Goal: Check status: Check status

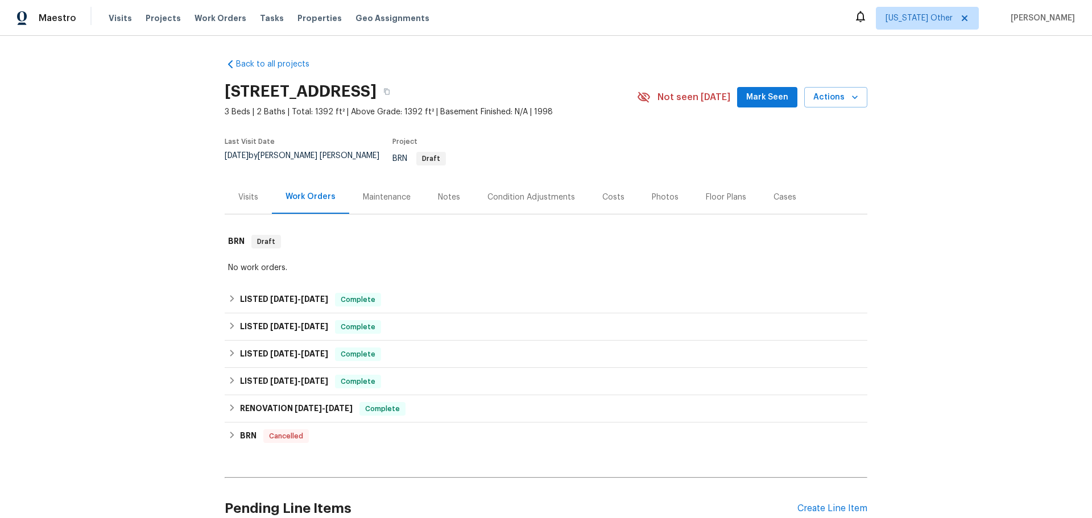
click at [252, 192] on div "Visits" at bounding box center [248, 197] width 20 height 11
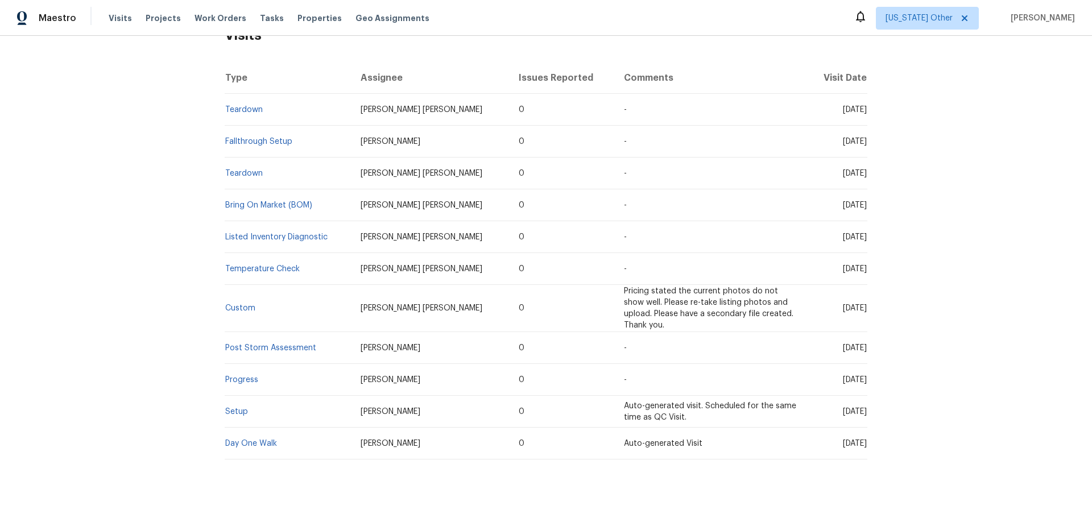
scroll to position [225, 0]
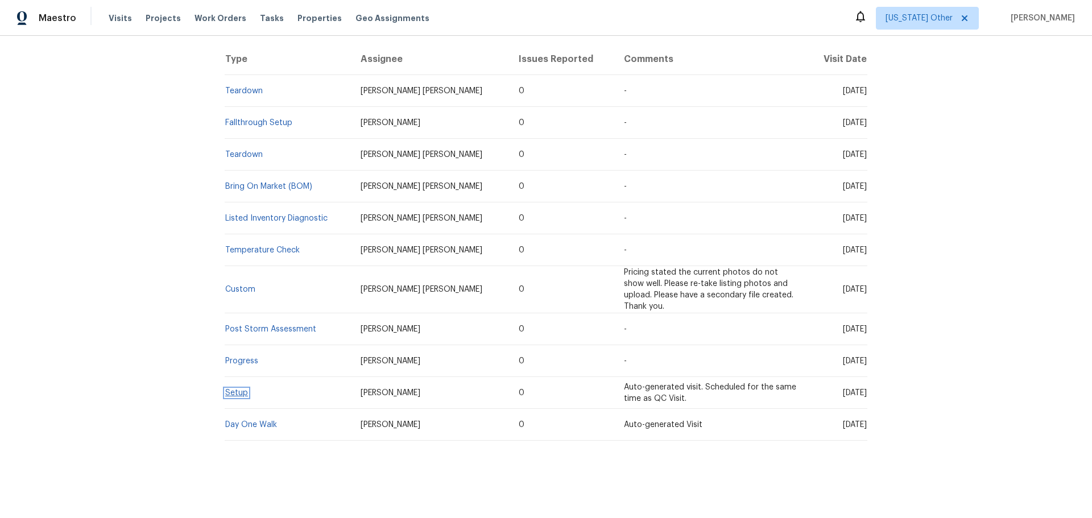
click at [232, 389] on link "Setup" at bounding box center [236, 393] width 23 height 8
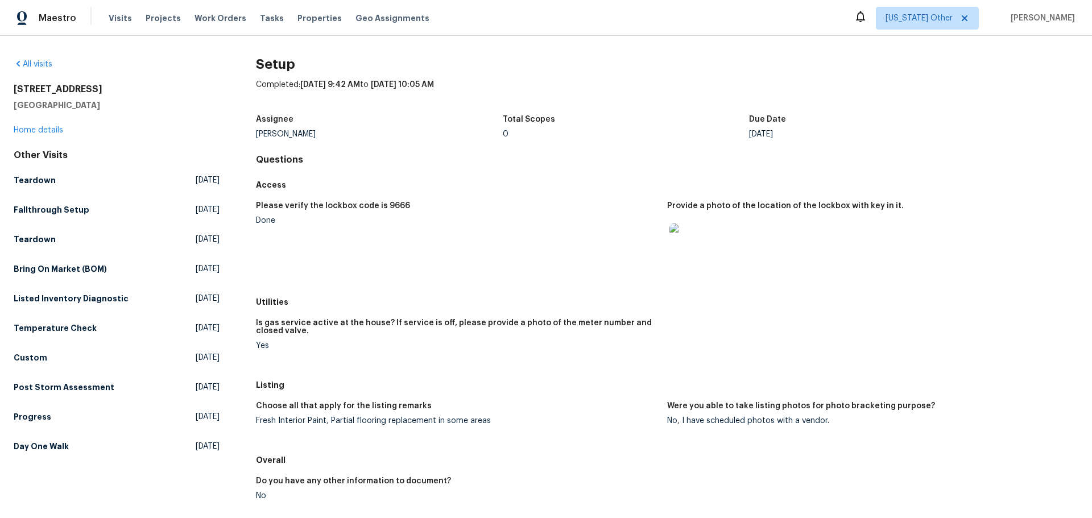
click at [570, 245] on figure "Please verify the lockbox code is 9666 Done" at bounding box center [461, 243] width 411 height 83
click at [55, 384] on h5 "Post Storm Assessment" at bounding box center [64, 387] width 101 height 11
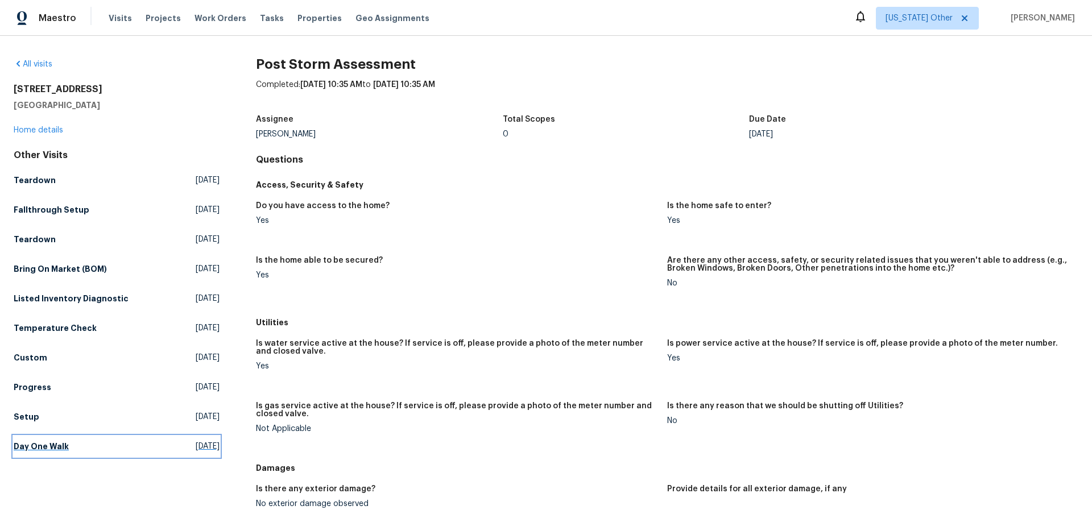
click at [38, 446] on h5 "Day One Walk" at bounding box center [41, 446] width 55 height 11
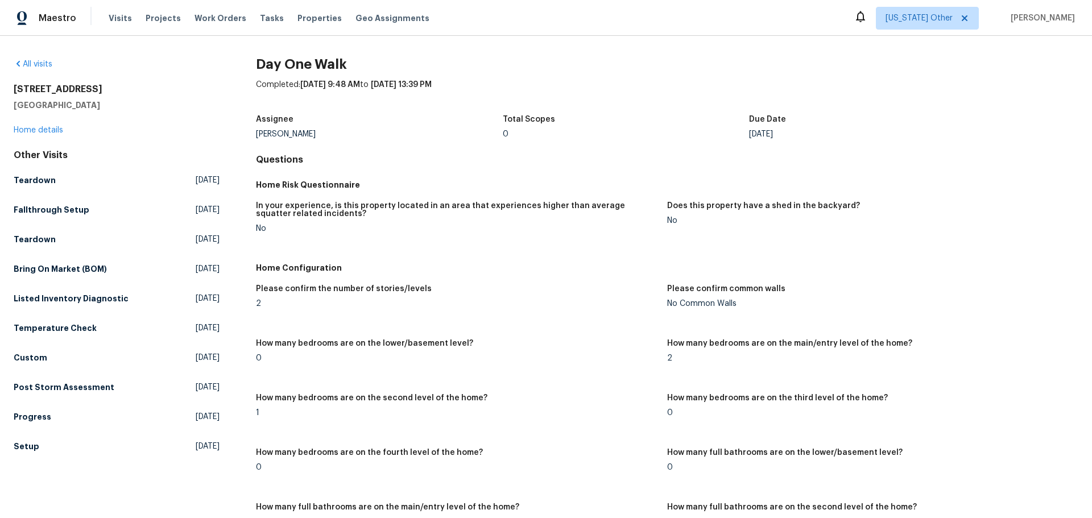
drag, startPoint x: 268, startPoint y: 305, endPoint x: 245, endPoint y: 271, distance: 41.3
click at [268, 301] on div "2" at bounding box center [457, 304] width 402 height 8
drag, startPoint x: 269, startPoint y: 304, endPoint x: 266, endPoint y: 278, distance: 26.3
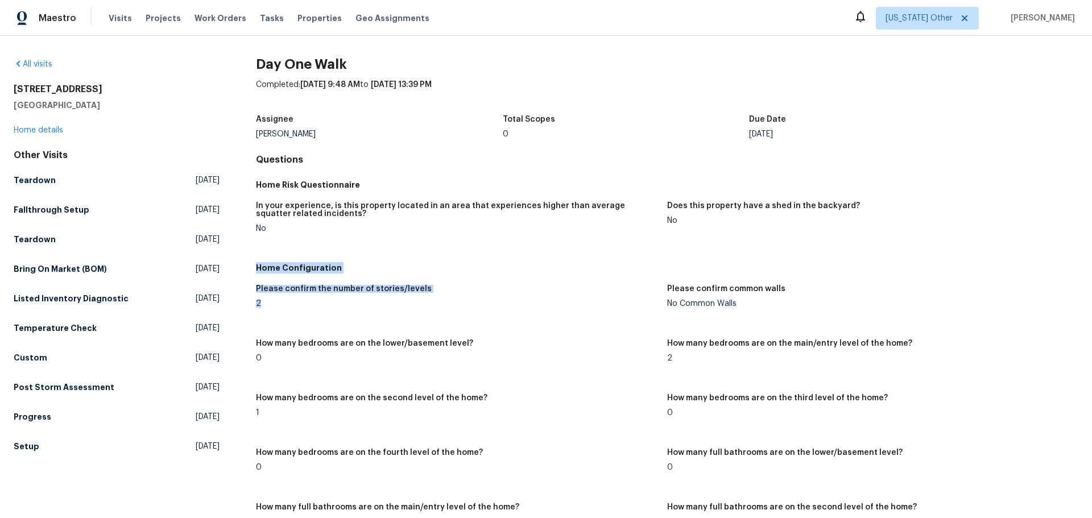
click at [270, 305] on div "2" at bounding box center [457, 304] width 402 height 8
drag, startPoint x: 270, startPoint y: 305, endPoint x: 249, endPoint y: 271, distance: 39.8
click at [276, 297] on div "Please confirm the number of stories/levels" at bounding box center [457, 292] width 402 height 15
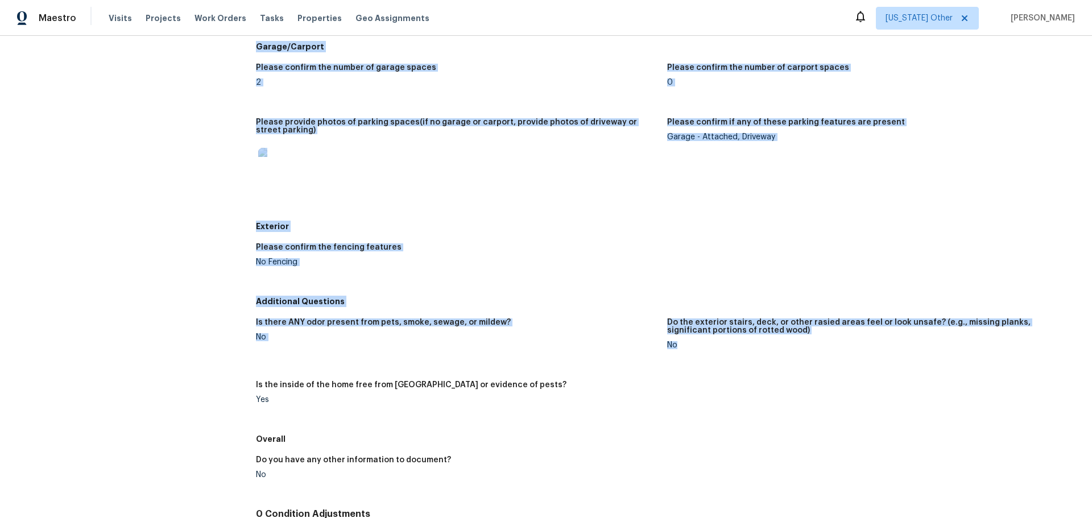
drag, startPoint x: 245, startPoint y: 61, endPoint x: 828, endPoint y: 427, distance: 688.4
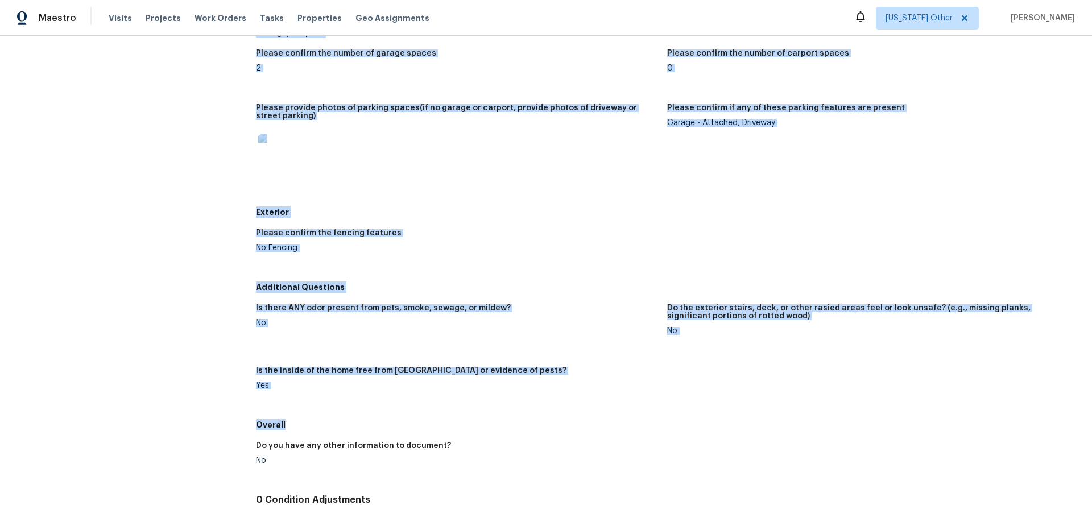
scroll to position [2559, 0]
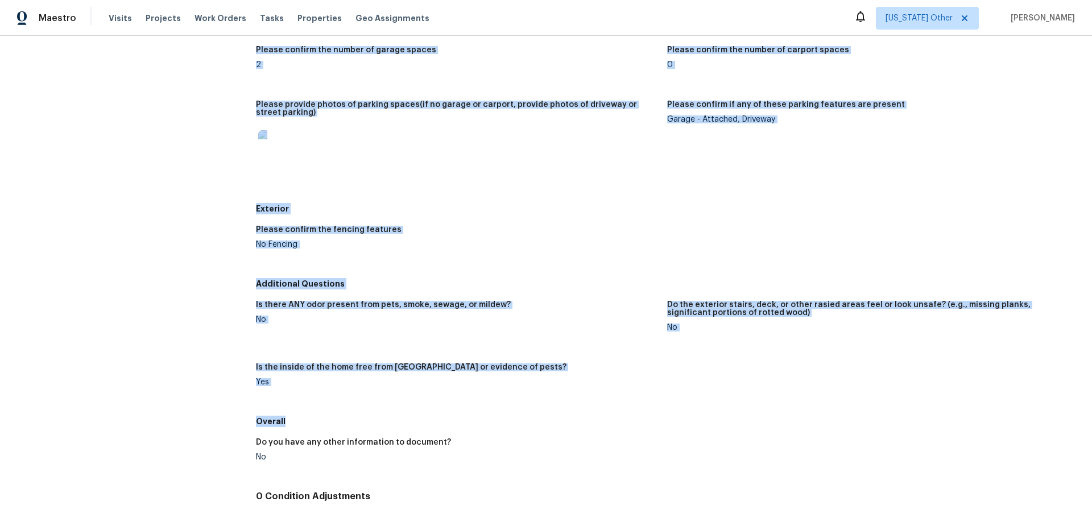
click at [879, 155] on figure "Please confirm if any of these parking features are present Garage - Attached, …" at bounding box center [872, 146] width 411 height 91
